Goal: Browse casually: Explore the website without a specific task or goal

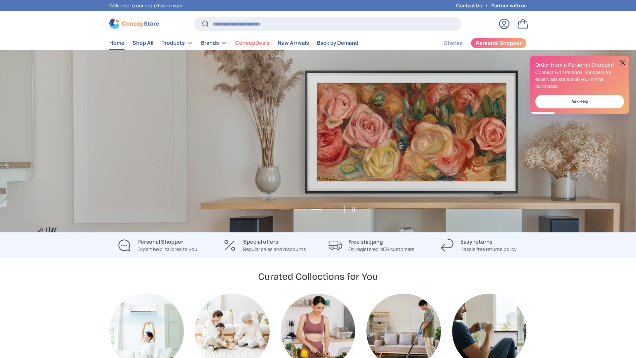
scroll to position [0, 1273]
